Goal: Obtain resource: Obtain resource

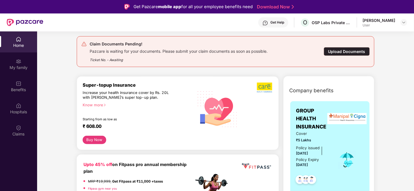
scroll to position [62, 0]
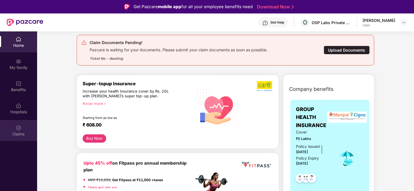
click at [15, 130] on div "Claims" at bounding box center [18, 130] width 37 height 21
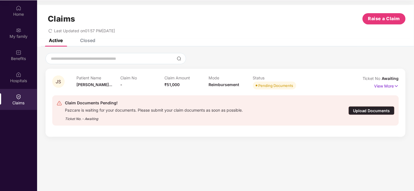
scroll to position [31, 0]
click at [394, 85] on img at bounding box center [396, 86] width 5 height 6
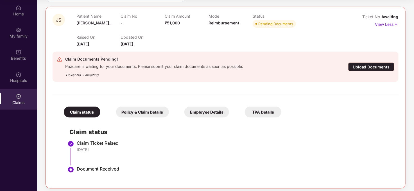
scroll to position [65, 0]
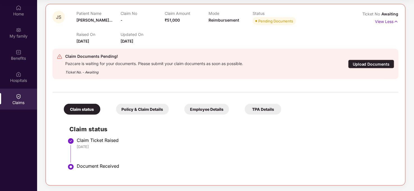
click at [142, 112] on div "Policy & Claim Details" at bounding box center [142, 109] width 53 height 11
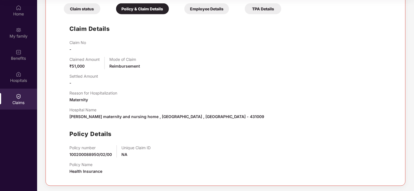
scroll to position [134, 0]
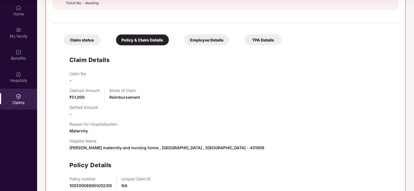
click at [199, 38] on div "Employee Details" at bounding box center [206, 40] width 45 height 11
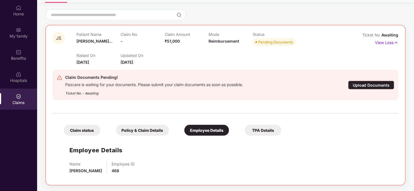
scroll to position [43, 0]
click at [252, 133] on div "TPA Details" at bounding box center [263, 130] width 37 height 11
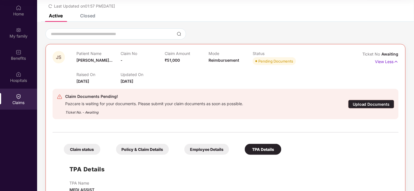
scroll to position [0, 0]
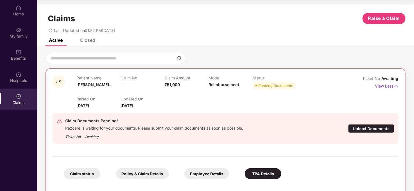
click at [92, 44] on div "Closed" at bounding box center [84, 40] width 24 height 12
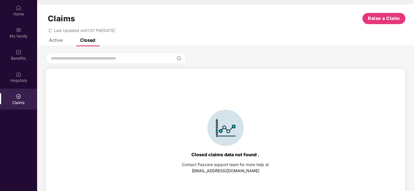
click at [59, 40] on div "Active" at bounding box center [56, 40] width 14 height 6
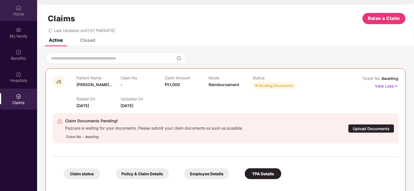
click at [17, 15] on div "Home" at bounding box center [18, 14] width 37 height 6
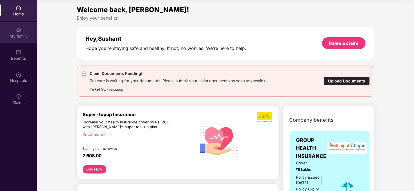
click at [22, 32] on div "My family" at bounding box center [18, 32] width 37 height 21
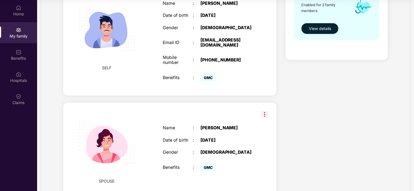
scroll to position [47, 0]
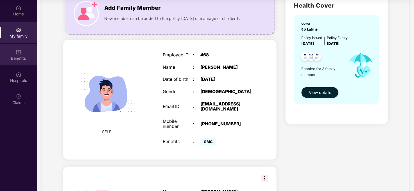
click at [10, 63] on div "Benefits" at bounding box center [18, 54] width 37 height 21
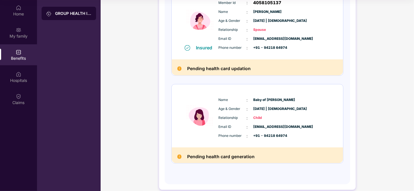
scroll to position [184, 0]
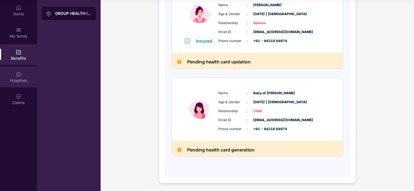
click at [25, 80] on div "Hospitals" at bounding box center [18, 81] width 37 height 6
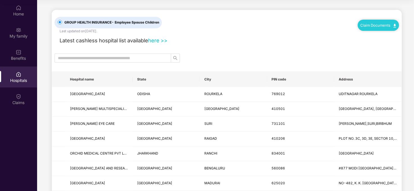
click at [378, 25] on link "Claim Documents" at bounding box center [378, 25] width 36 height 4
click at [380, 35] on link "Claim Form" at bounding box center [380, 35] width 37 height 12
click at [378, 27] on link "Claim Documents" at bounding box center [378, 25] width 36 height 4
click at [382, 44] on link "Claim Process" at bounding box center [380, 46] width 37 height 12
